Goal: Task Accomplishment & Management: Use online tool/utility

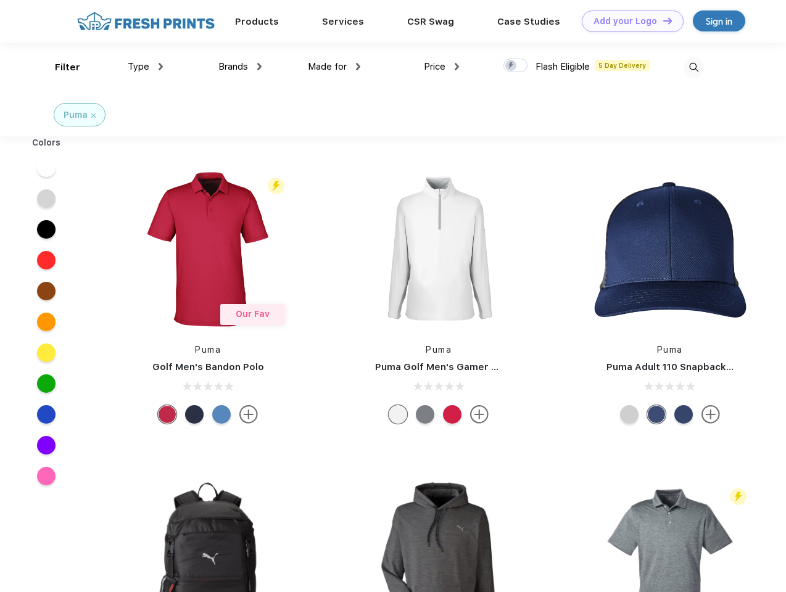
click at [628, 21] on link "Add your Logo Design Tool" at bounding box center [633, 21] width 102 height 22
click at [0, 0] on div "Design Tool" at bounding box center [0, 0] width 0 height 0
click at [662, 20] on link "Add your Logo Design Tool" at bounding box center [633, 21] width 102 height 22
click at [59, 67] on div "Filter" at bounding box center [67, 67] width 25 height 14
click at [146, 67] on span "Type" at bounding box center [139, 66] width 22 height 11
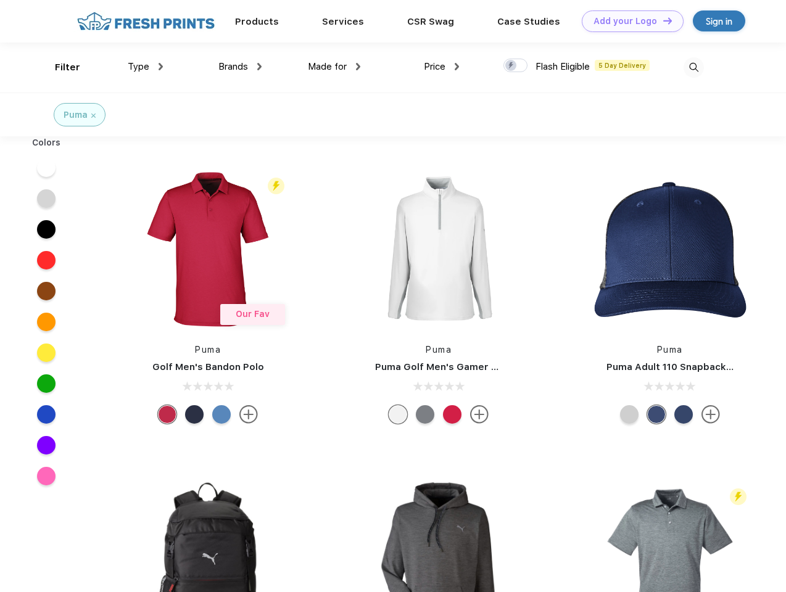
click at [240, 67] on span "Brands" at bounding box center [233, 66] width 30 height 11
click at [334, 67] on span "Made for" at bounding box center [327, 66] width 39 height 11
click at [442, 67] on span "Price" at bounding box center [435, 66] width 22 height 11
click at [516, 66] on div at bounding box center [515, 66] width 24 height 14
click at [511, 66] on input "checkbox" at bounding box center [507, 62] width 8 height 8
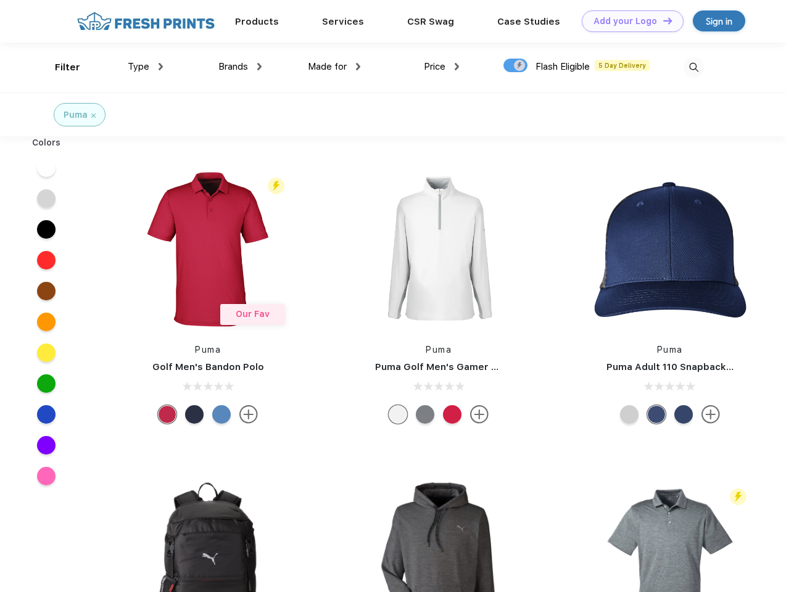
click at [693, 67] on img at bounding box center [693, 67] width 20 height 20
